Goal: Task Accomplishment & Management: Complete application form

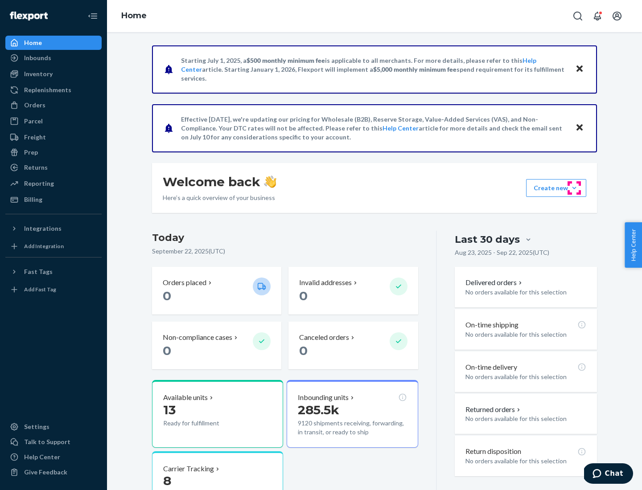
click at [574, 188] on button "Create new Create new inbound Create new order Create new product" at bounding box center [556, 188] width 60 height 18
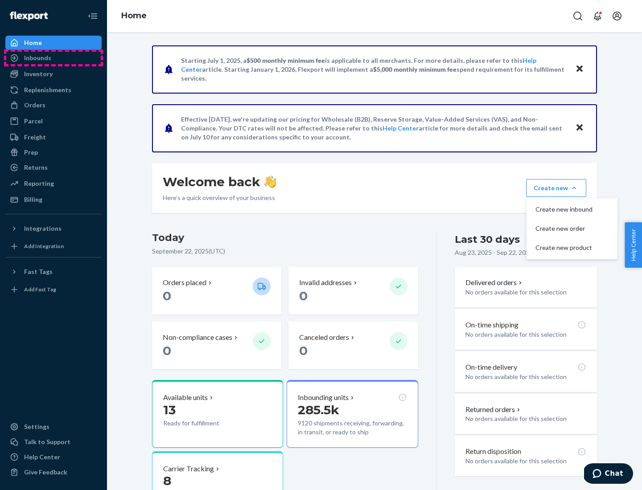
click at [54, 58] on div "Inbounds" at bounding box center [53, 58] width 95 height 12
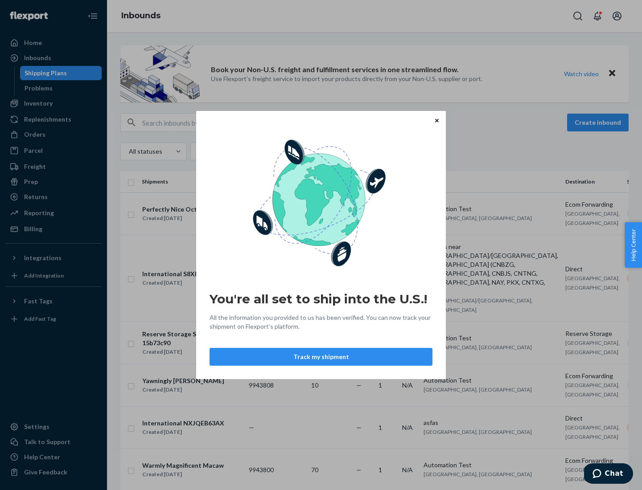
click at [599, 123] on div "You're all set to ship into the U.S.! All the information you provided to us ha…" at bounding box center [321, 245] width 642 height 490
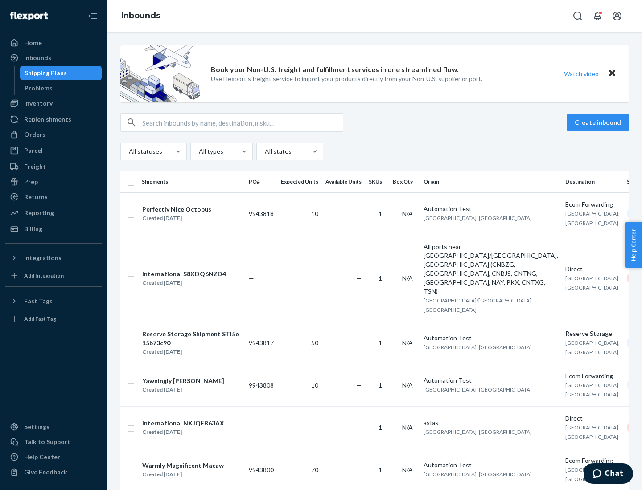
click at [599, 123] on button "Create inbound" at bounding box center [598, 123] width 62 height 18
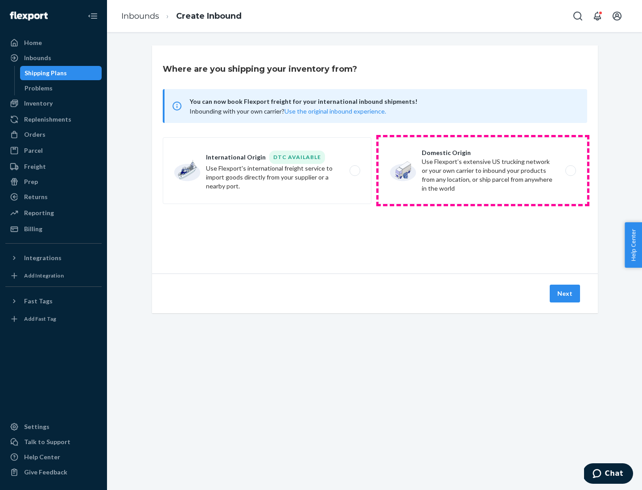
click at [483, 171] on label "Domestic Origin Use Flexport’s extensive US trucking network or your own carrie…" at bounding box center [483, 170] width 209 height 67
click at [570, 171] on input "Domestic Origin Use Flexport’s extensive US trucking network or your own carrie…" at bounding box center [573, 171] width 6 height 6
radio input "true"
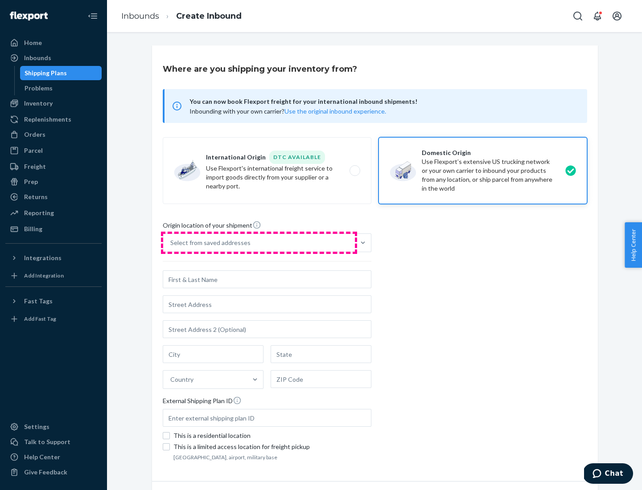
click at [259, 243] on div "Select from saved addresses" at bounding box center [259, 243] width 192 height 18
click at [171, 243] on input "Select from saved addresses" at bounding box center [170, 243] width 1 height 9
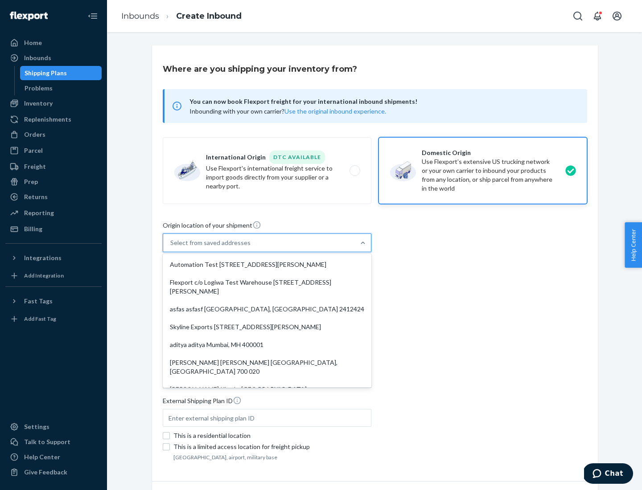
scroll to position [4, 0]
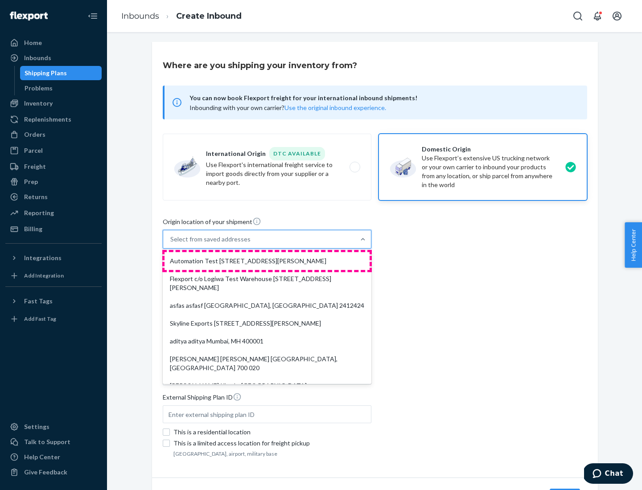
click at [267, 261] on div "Automation Test [STREET_ADDRESS][PERSON_NAME]" at bounding box center [267, 261] width 205 height 18
click at [171, 244] on input "option Automation Test [STREET_ADDRESS][PERSON_NAME]. 9 results available. Use …" at bounding box center [170, 239] width 1 height 9
type input "Automation Test"
type input "9th Floor"
type input "[GEOGRAPHIC_DATA]"
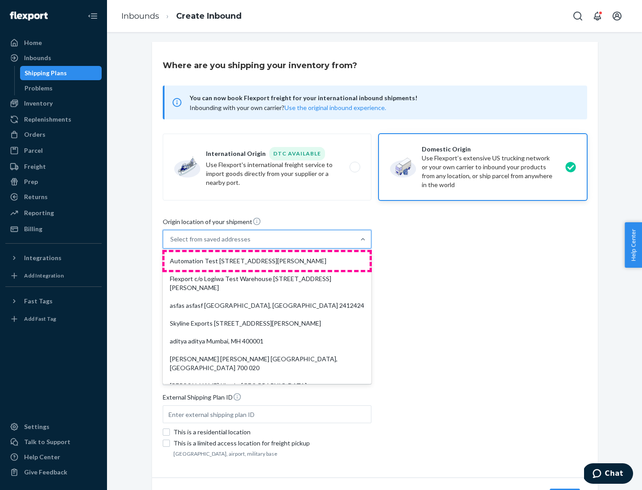
type input "CA"
type input "94104"
type input "[STREET_ADDRESS][PERSON_NAME]"
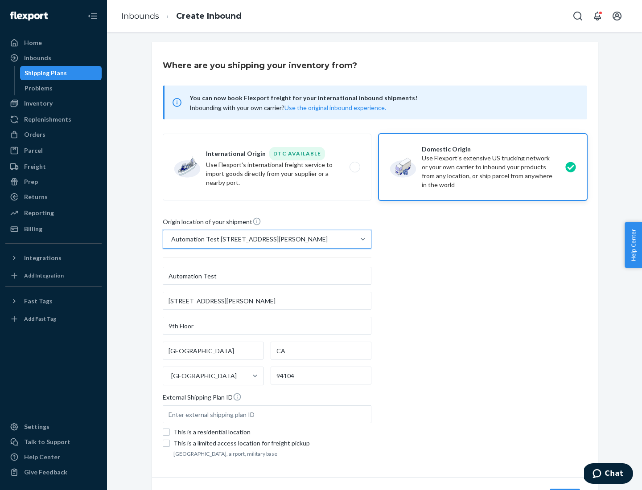
scroll to position [52, 0]
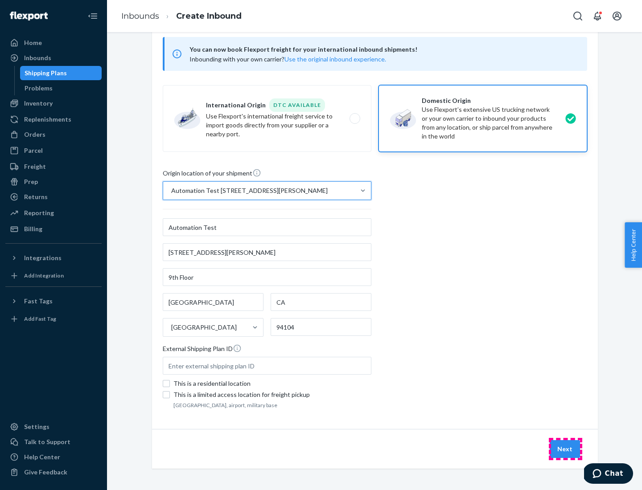
click at [565, 449] on button "Next" at bounding box center [565, 450] width 30 height 18
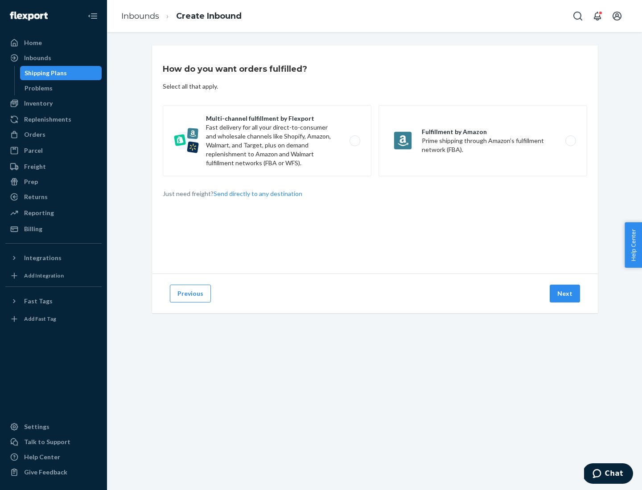
click at [267, 141] on label "Multi-channel fulfillment by Flexport Fast delivery for all your direct-to-cons…" at bounding box center [267, 140] width 209 height 71
click at [354, 141] on input "Multi-channel fulfillment by Flexport Fast delivery for all your direct-to-cons…" at bounding box center [357, 141] width 6 height 6
radio input "true"
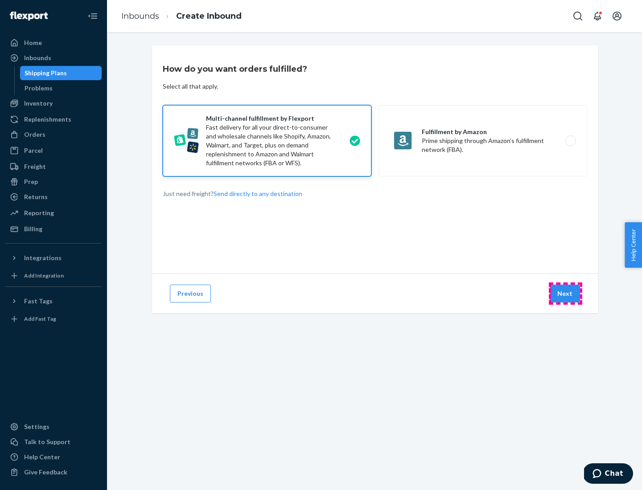
click at [565, 294] on button "Next" at bounding box center [565, 294] width 30 height 18
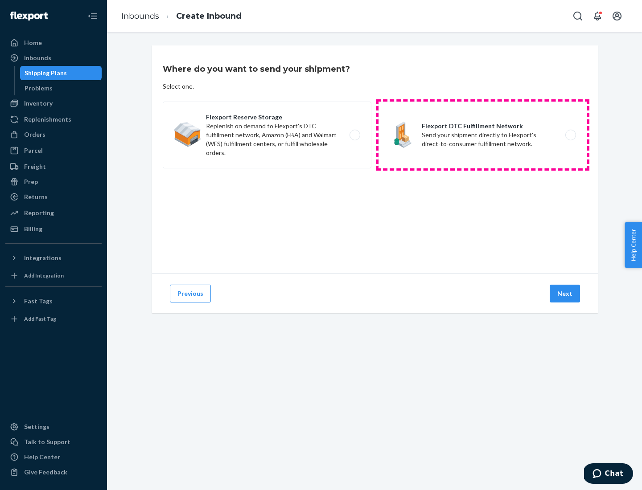
click at [483, 135] on label "Flexport DTC Fulfillment Network Send your shipment directly to Flexport's dire…" at bounding box center [483, 135] width 209 height 67
click at [570, 135] on input "Flexport DTC Fulfillment Network Send your shipment directly to Flexport's dire…" at bounding box center [573, 135] width 6 height 6
radio input "true"
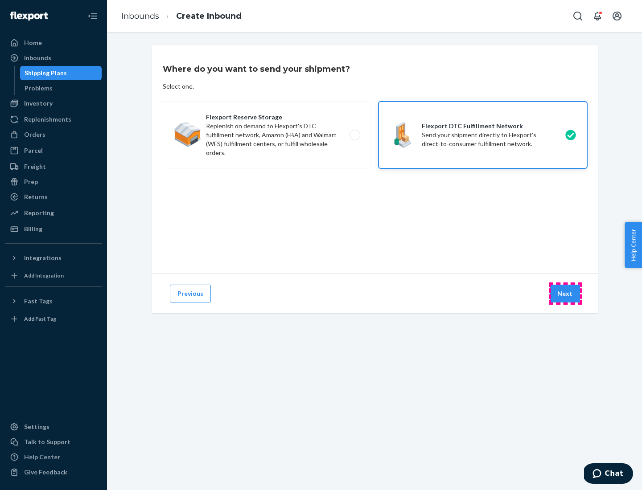
click at [565, 294] on button "Next" at bounding box center [565, 294] width 30 height 18
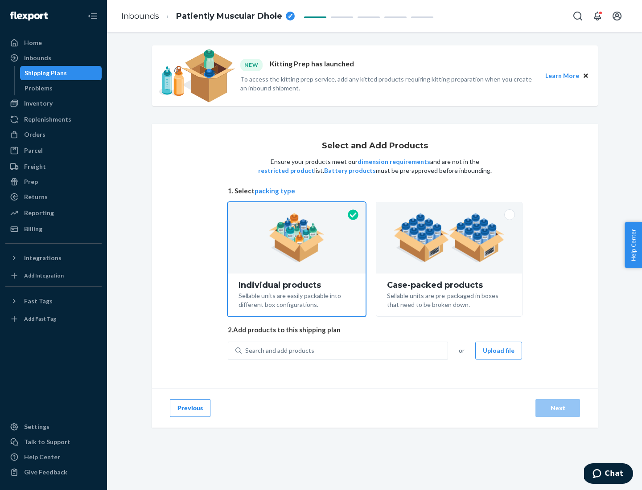
click at [345, 350] on div "Search and add products" at bounding box center [345, 351] width 206 height 16
click at [246, 350] on input "Search and add products" at bounding box center [245, 350] width 1 height 9
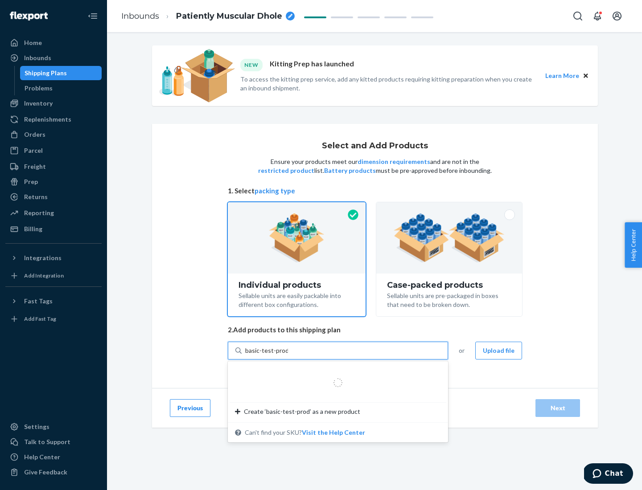
type input "basic-test-product-1"
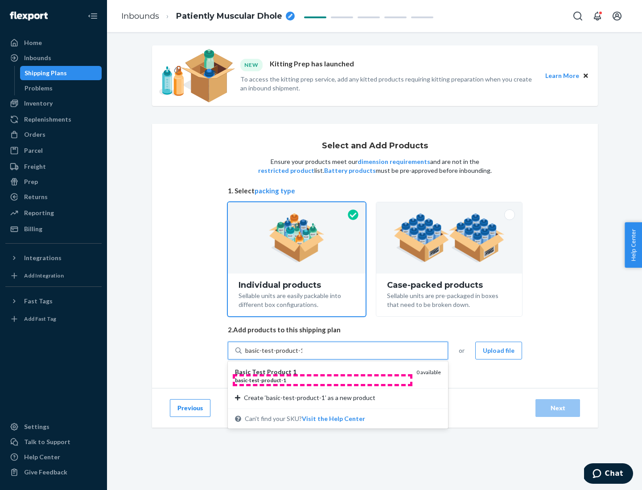
click at [322, 380] on div "basic - test - product - 1" at bounding box center [322, 381] width 174 height 8
click at [302, 355] on input "basic-test-product-1" at bounding box center [273, 350] width 57 height 9
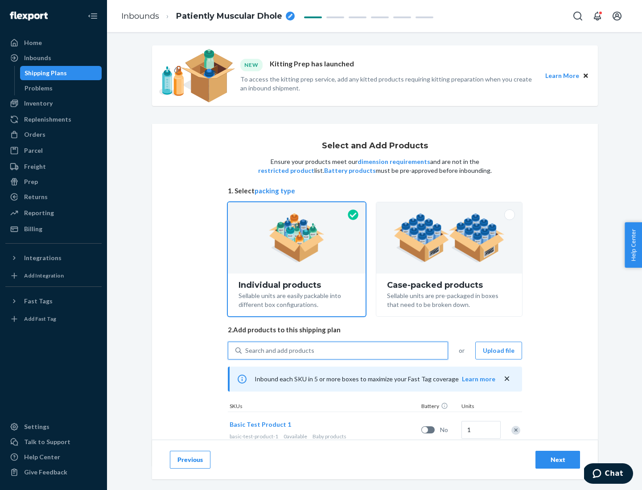
scroll to position [26, 0]
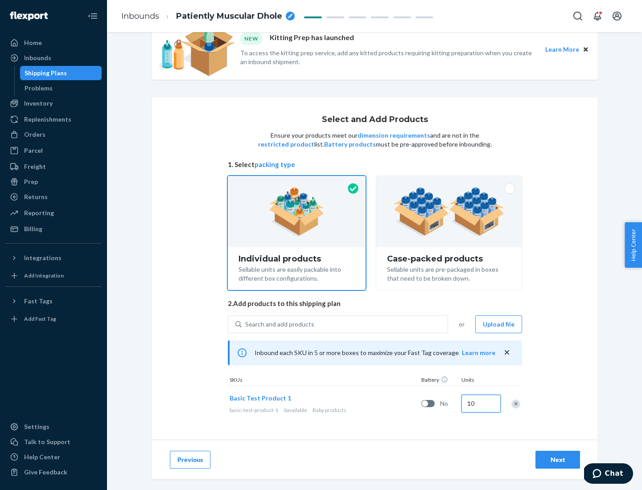
type input "10"
click at [558, 460] on div "Next" at bounding box center [557, 460] width 29 height 9
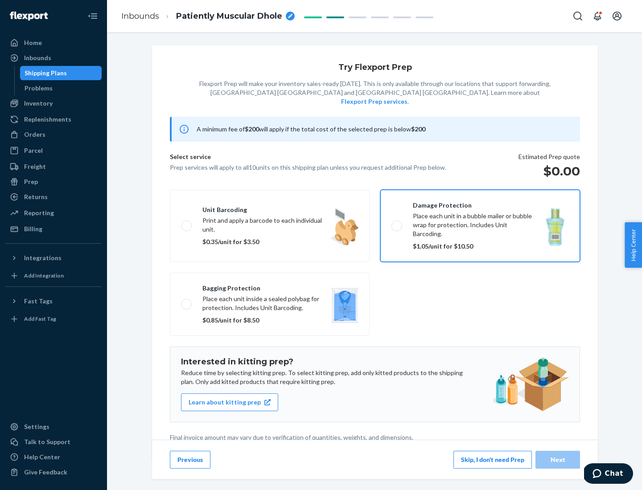
click at [391, 223] on input "Damage protection Place each unit in a bubble mailer or bubble wrap for protect…" at bounding box center [394, 226] width 6 height 6
checkbox input "true"
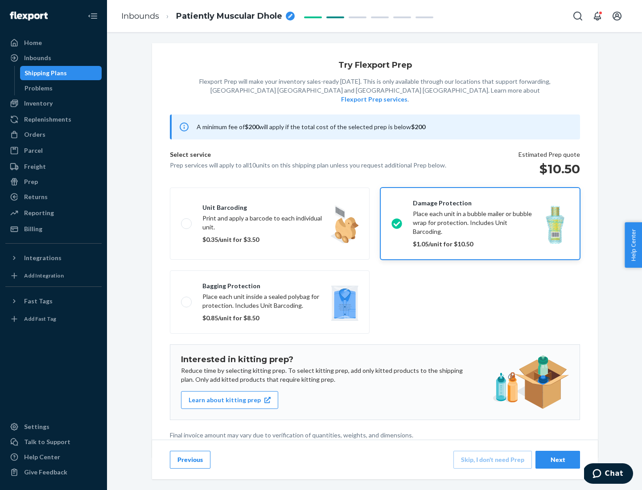
click at [558, 460] on div "Next" at bounding box center [557, 460] width 29 height 9
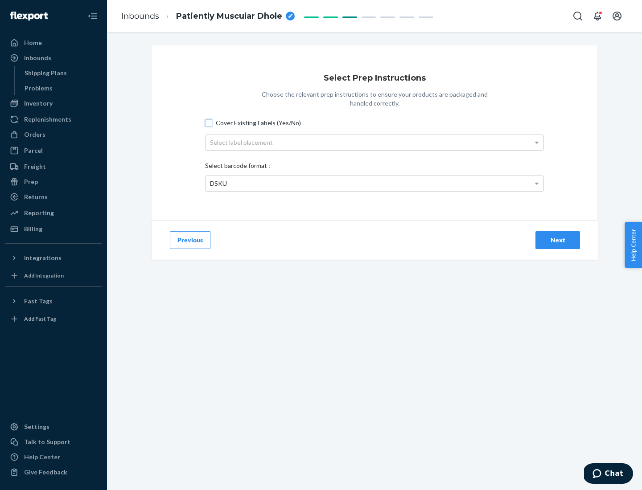
click at [209, 123] on input "Cover Existing Labels (Yes/No)" at bounding box center [208, 122] width 7 height 7
checkbox input "true"
click at [558, 240] on div "Next" at bounding box center [557, 240] width 29 height 9
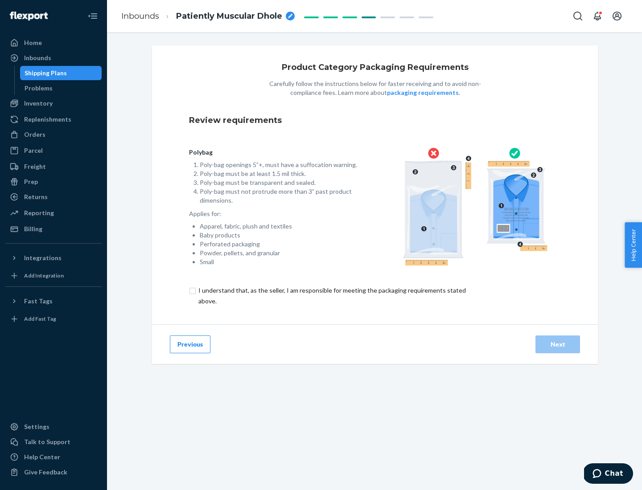
click at [331, 296] on input "checkbox" at bounding box center [337, 295] width 296 height 21
checkbox input "true"
click at [558, 344] on div "Next" at bounding box center [557, 344] width 29 height 9
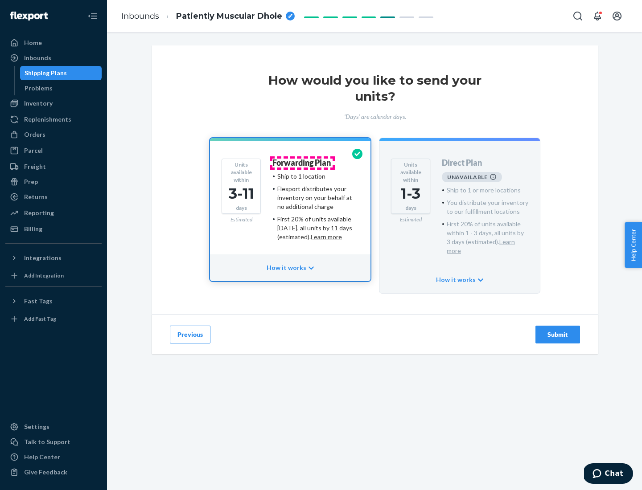
click at [302, 163] on h4 "Forwarding Plan" at bounding box center [301, 163] width 58 height 9
click at [558, 330] on div "Submit" at bounding box center [557, 334] width 29 height 9
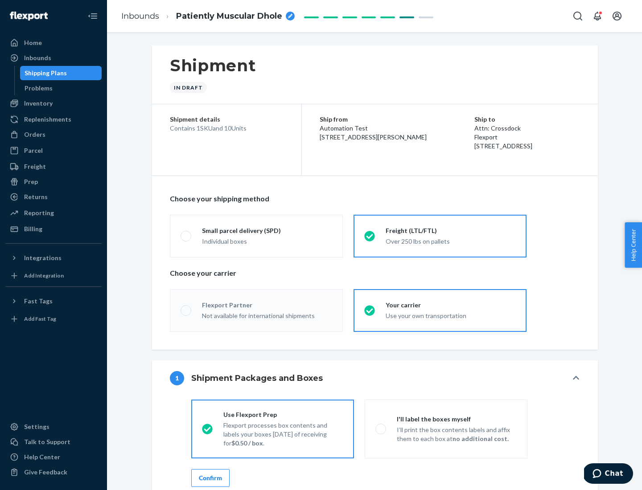
radio input "true"
radio input "false"
radio input "true"
radio input "false"
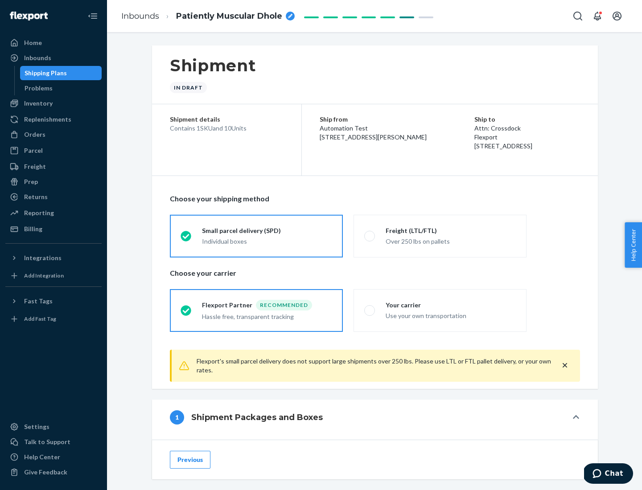
click at [267, 241] on div "Individual boxes" at bounding box center [267, 241] width 130 height 9
click at [186, 239] on input "Small parcel delivery (SPD) Individual boxes" at bounding box center [184, 236] width 6 height 6
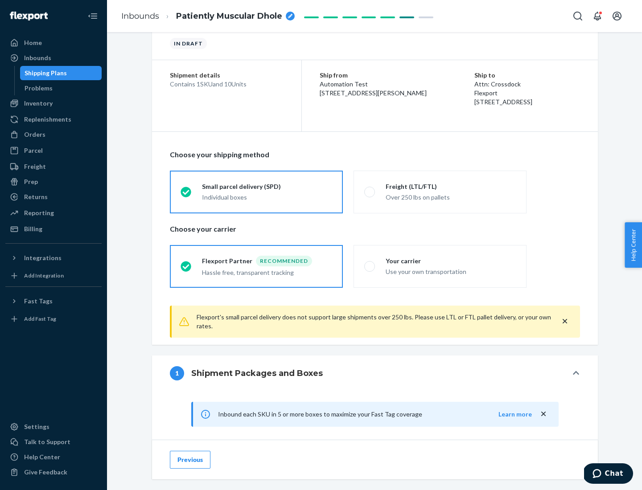
click at [267, 261] on div "Recommended" at bounding box center [284, 261] width 56 height 11
click at [186, 264] on input "Flexport Partner Recommended Hassle free, transparent tracking" at bounding box center [184, 267] width 6 height 6
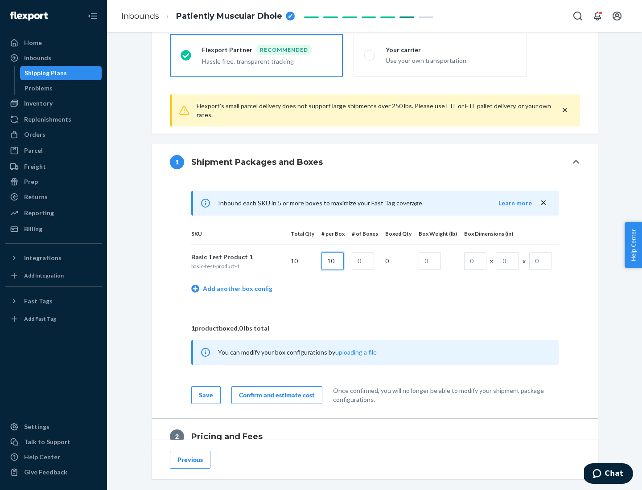
type input "10"
type input "1"
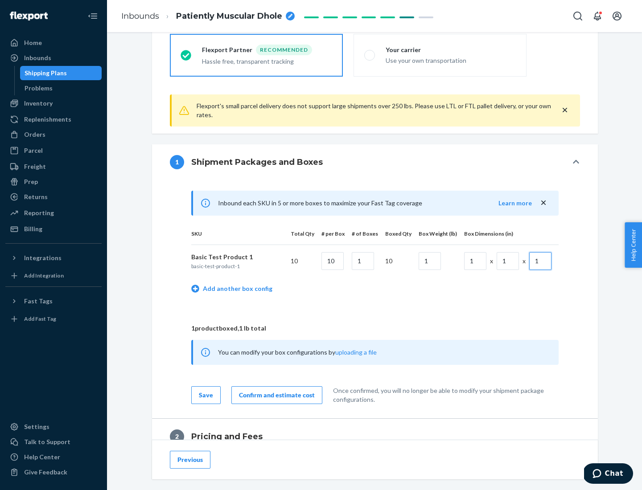
scroll to position [390, 0]
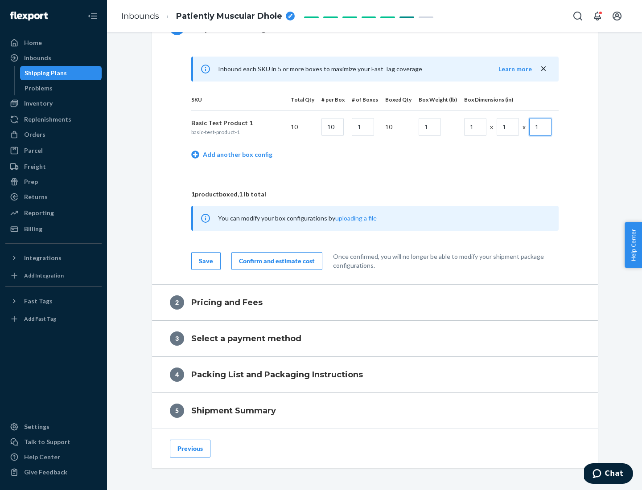
type input "1"
click at [275, 261] on div "Confirm and estimate cost" at bounding box center [277, 261] width 76 height 9
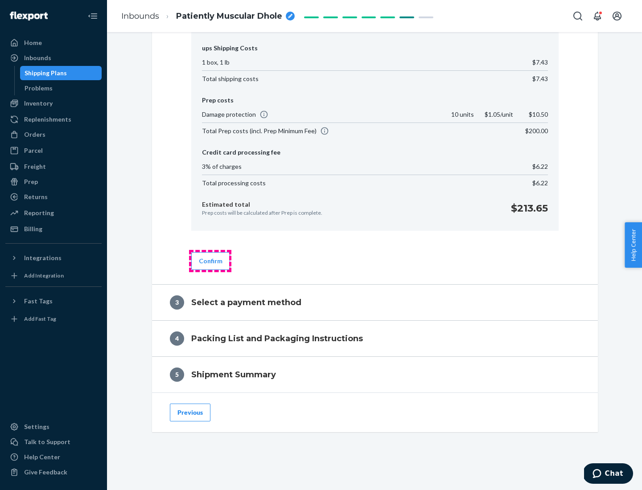
click at [210, 261] on button "Confirm" at bounding box center [210, 261] width 39 height 18
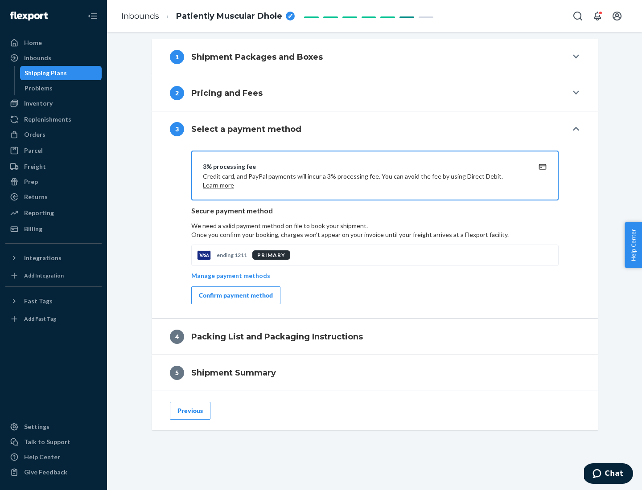
click at [235, 296] on div "Confirm payment method" at bounding box center [236, 295] width 74 height 9
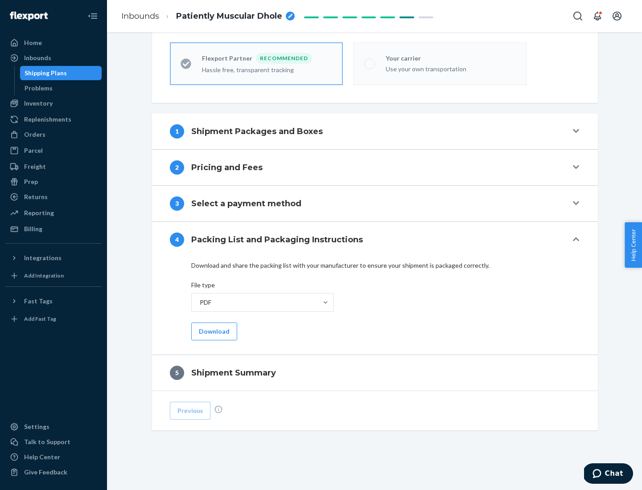
scroll to position [247, 0]
click at [213, 331] on button "Download" at bounding box center [214, 332] width 46 height 18
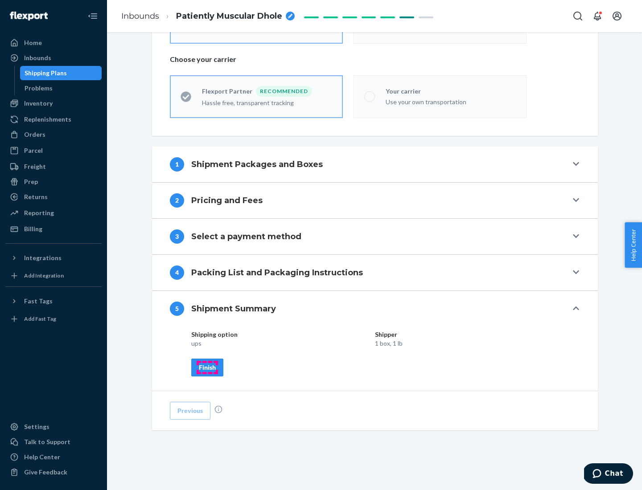
click at [207, 367] on div "Finish" at bounding box center [207, 367] width 17 height 9
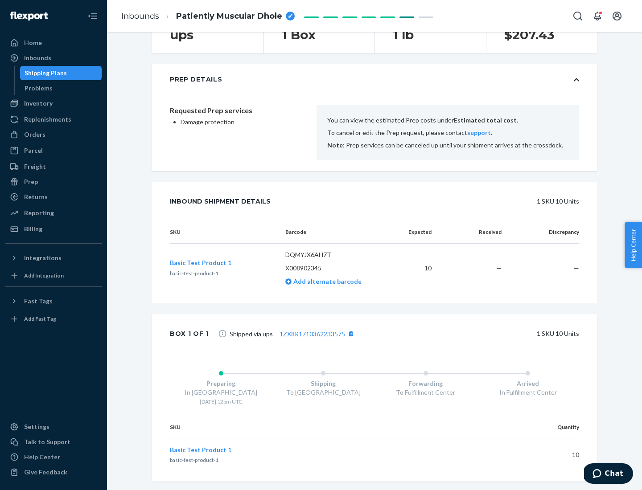
click at [30, 182] on div "Prep" at bounding box center [31, 181] width 14 height 9
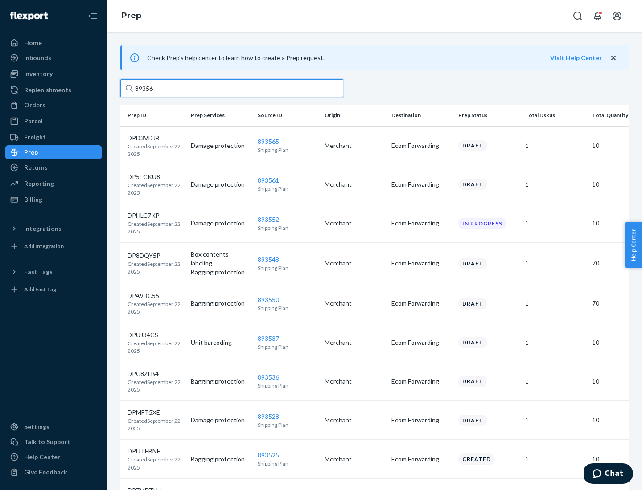
type input "893565"
